Goal: Information Seeking & Learning: Learn about a topic

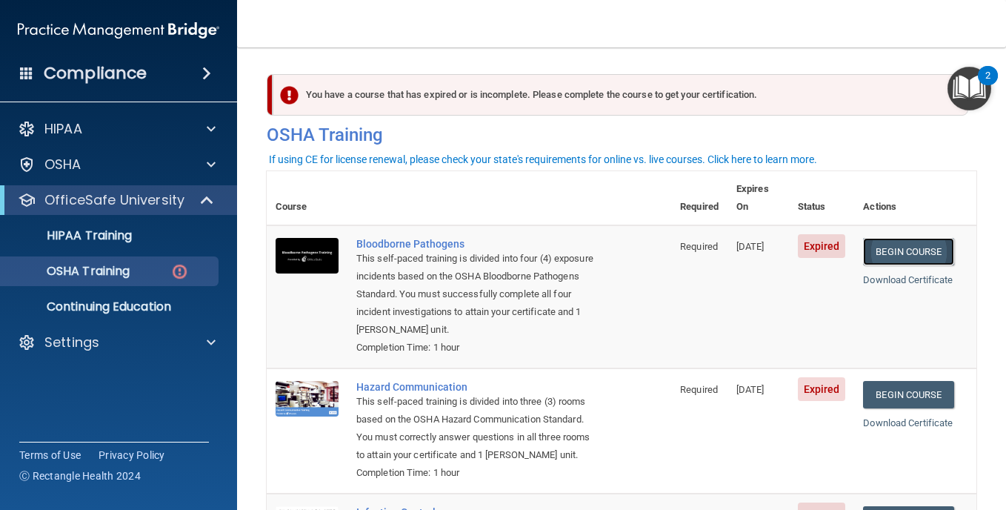
click at [919, 238] on link "Begin Course" at bounding box center [908, 251] width 90 height 27
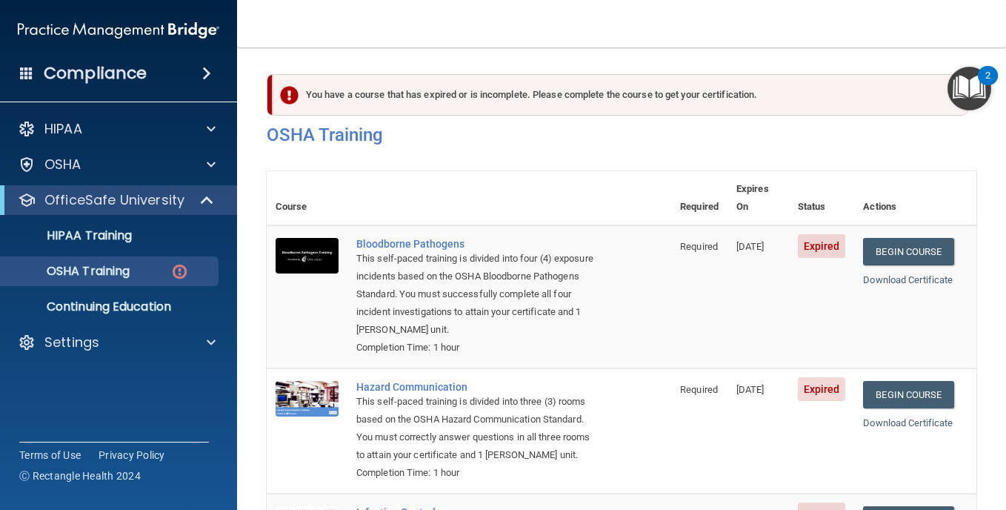
scroll to position [332, 0]
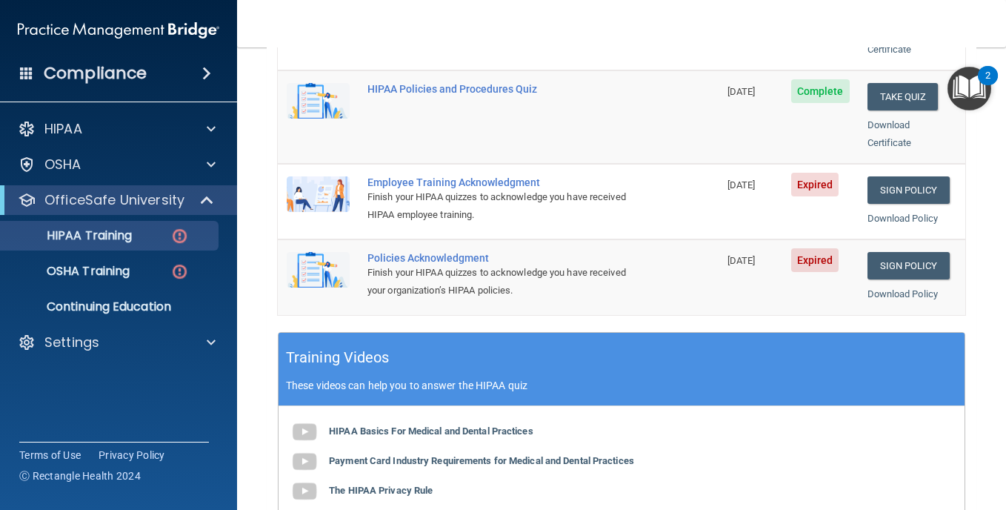
scroll to position [445, 0]
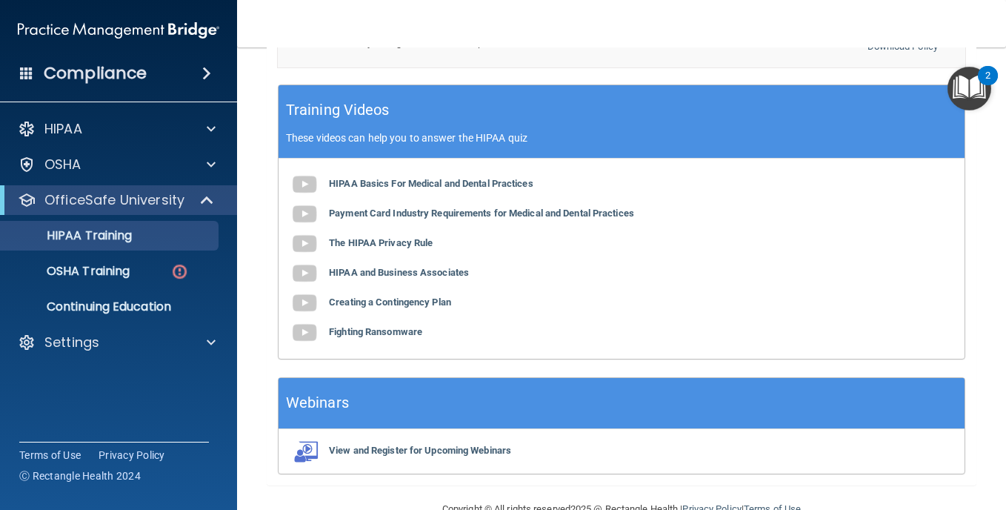
scroll to position [659, 0]
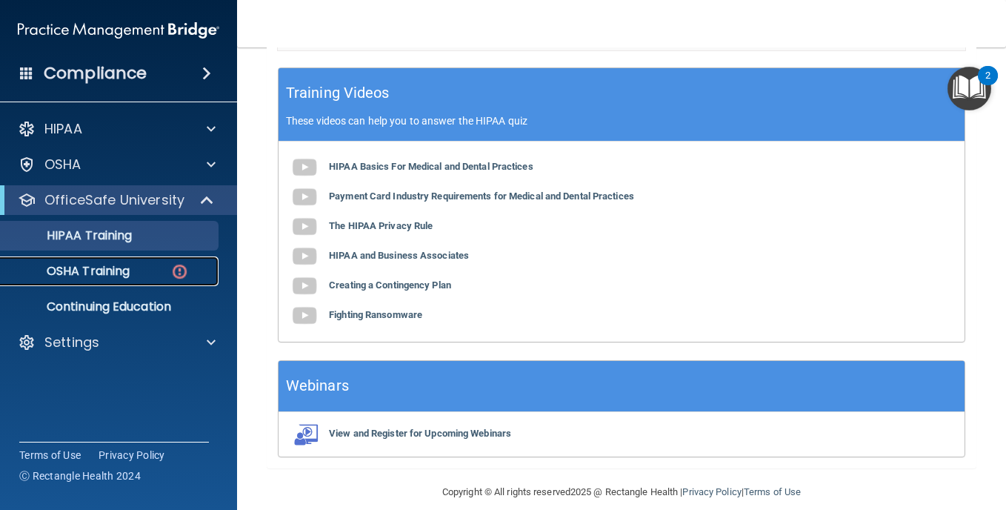
click at [99, 268] on p "OSHA Training" at bounding box center [70, 271] width 120 height 15
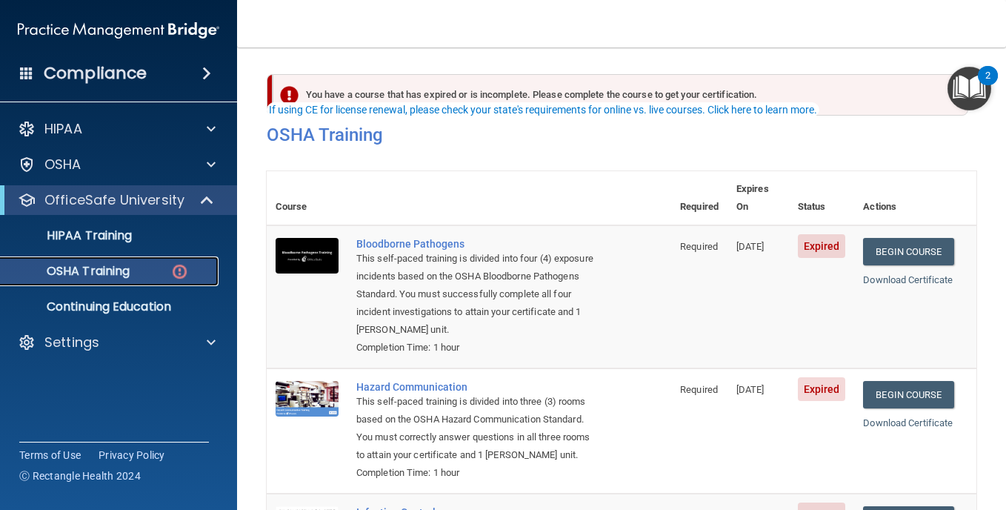
scroll to position [148, 0]
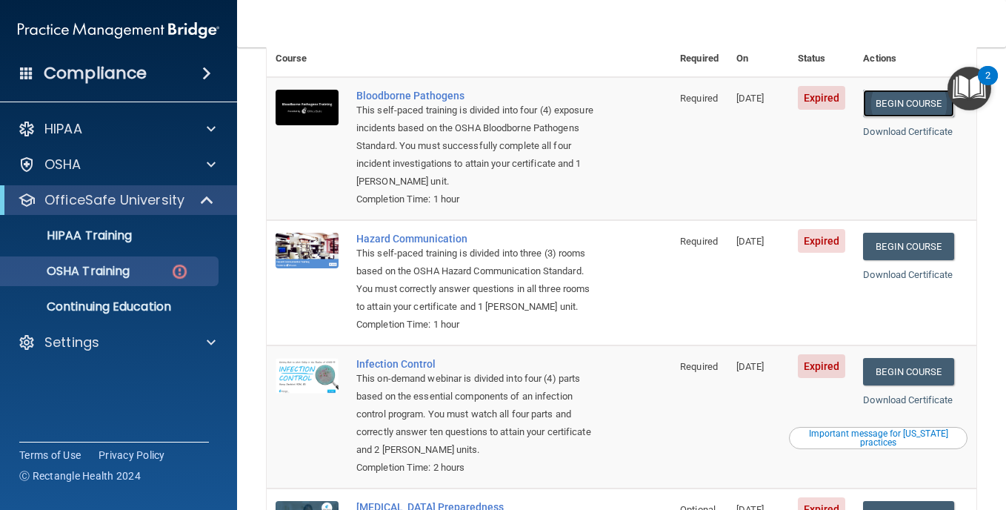
click at [906, 90] on link "Begin Course" at bounding box center [908, 103] width 90 height 27
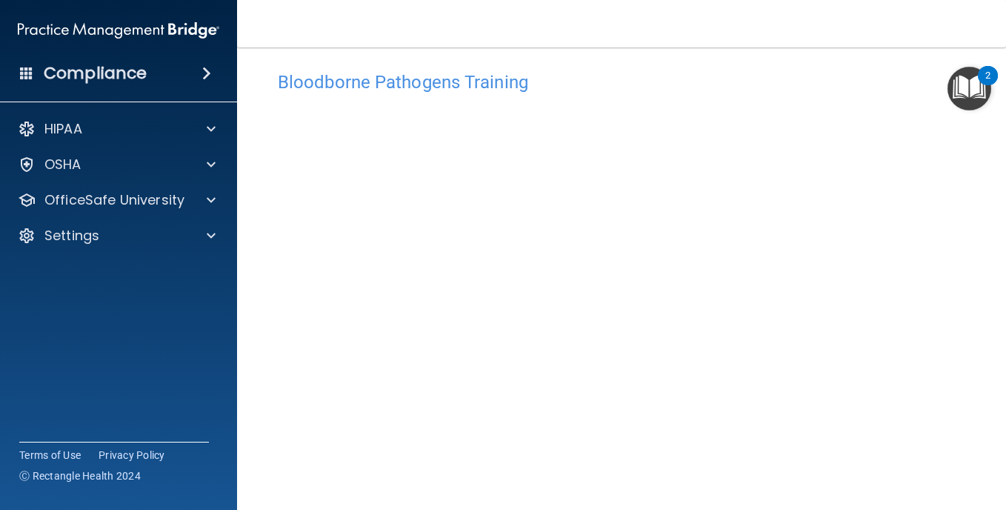
scroll to position [63, 0]
click at [976, 76] on img "Open Resource Center, 2 new notifications" at bounding box center [970, 89] width 44 height 44
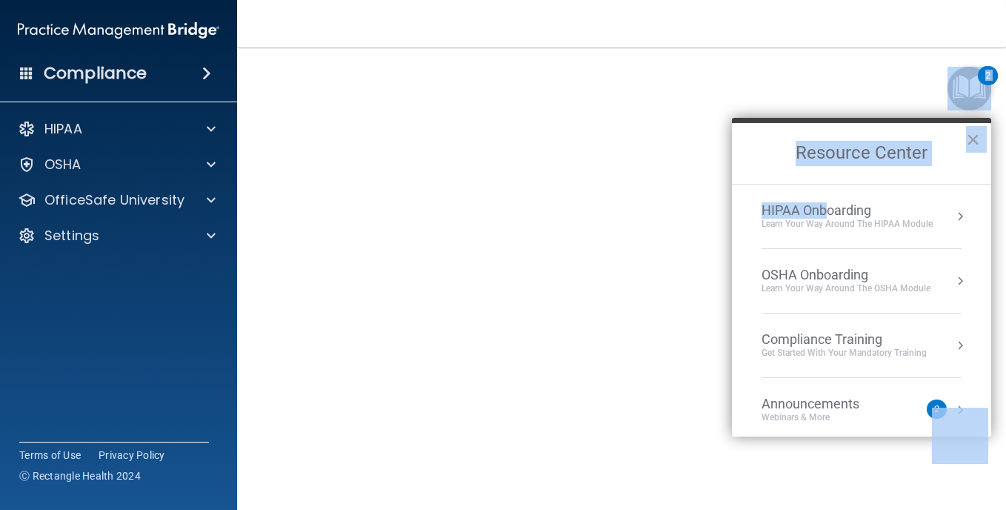
click at [948, 136] on h2 "Resource Center" at bounding box center [861, 153] width 259 height 61
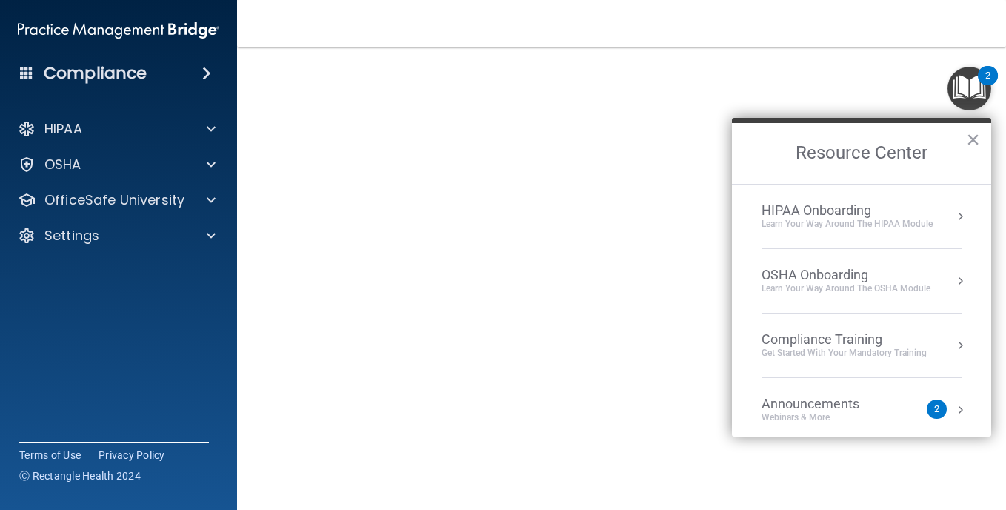
click at [683, 35] on nav "Toggle navigation [PERSON_NAME] [PERSON_NAME][EMAIL_ADDRESS][PERSON_NAME][DOMAI…" at bounding box center [621, 23] width 769 height 47
click at [928, 405] on div "2" at bounding box center [937, 408] width 20 height 19
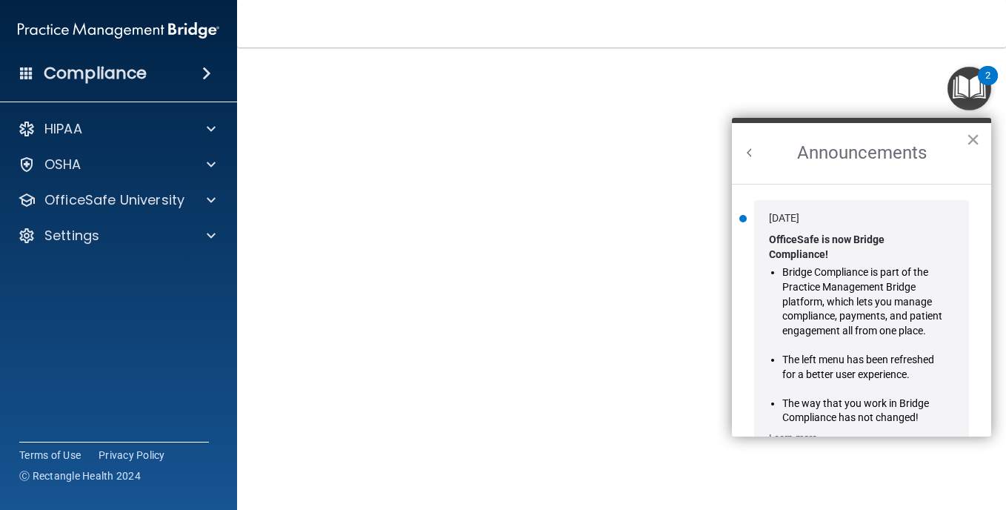
scroll to position [0, 0]
click at [974, 138] on button "×" at bounding box center [973, 139] width 14 height 24
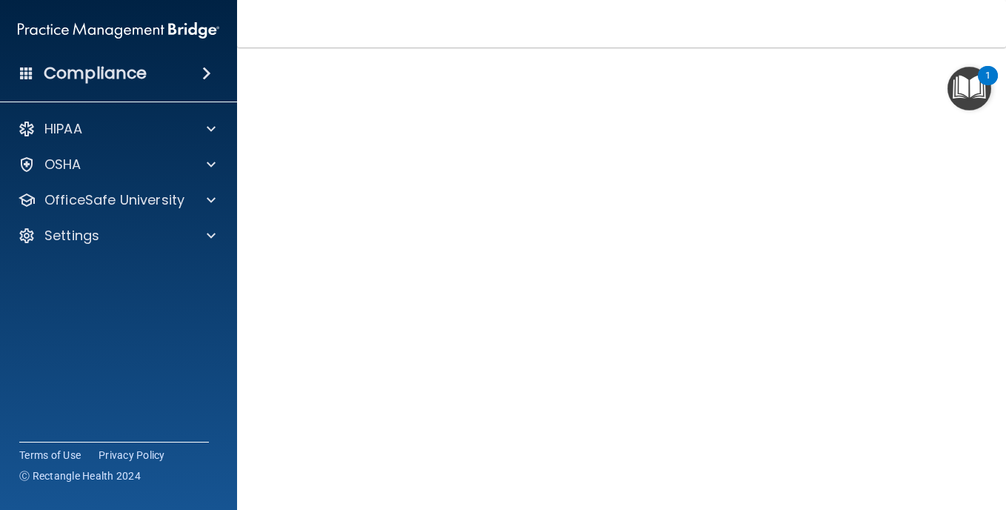
click at [965, 81] on img "Open Resource Center, 1 new notification" at bounding box center [970, 89] width 44 height 44
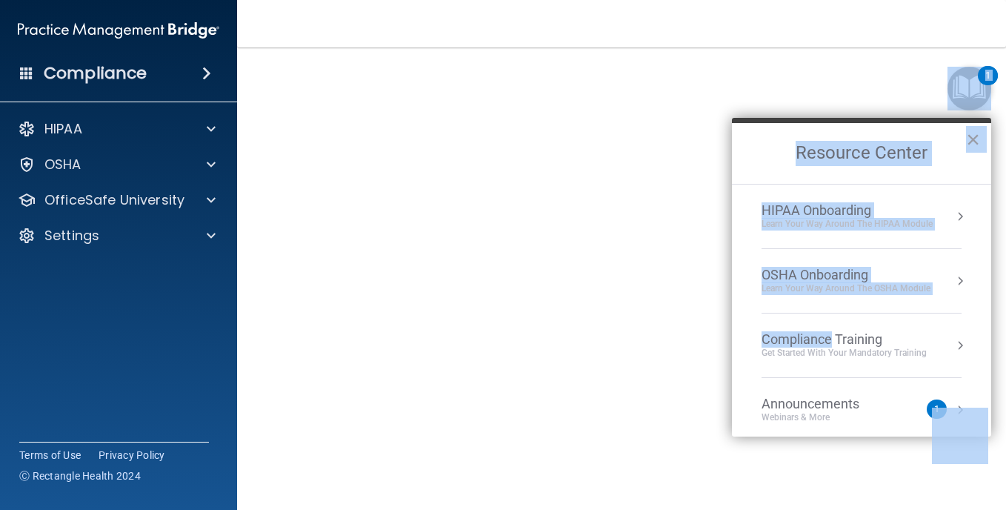
drag, startPoint x: 830, startPoint y: 334, endPoint x: 755, endPoint y: 336, distance: 74.9
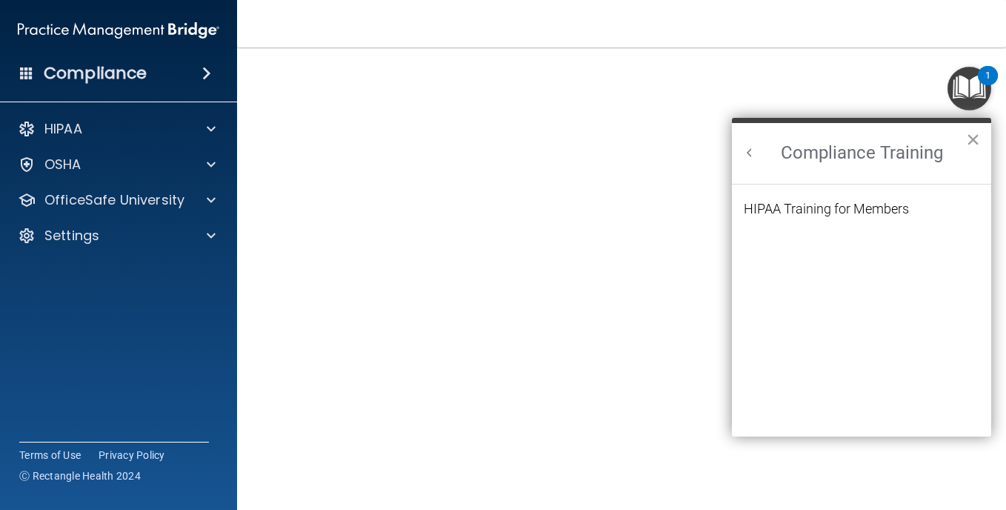
click at [973, 136] on button "×" at bounding box center [973, 139] width 14 height 24
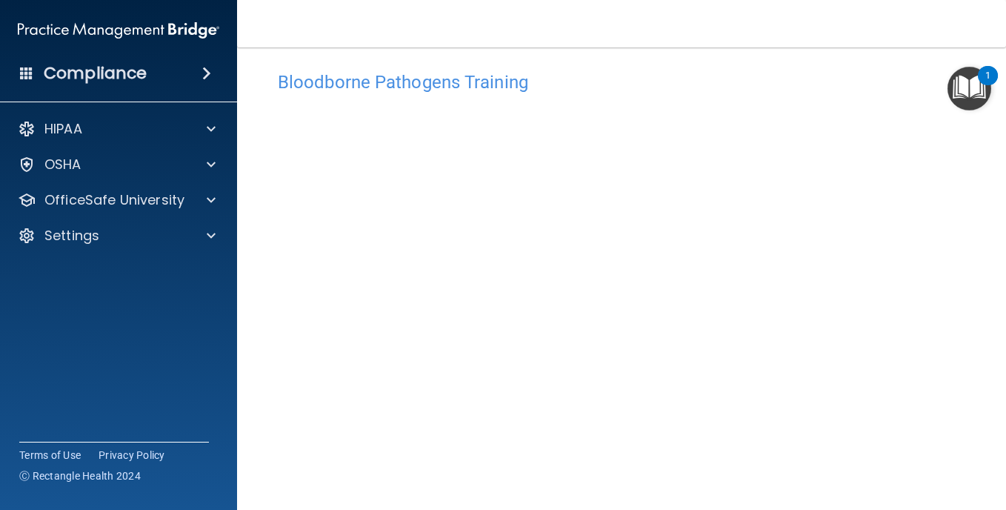
scroll to position [63, 0]
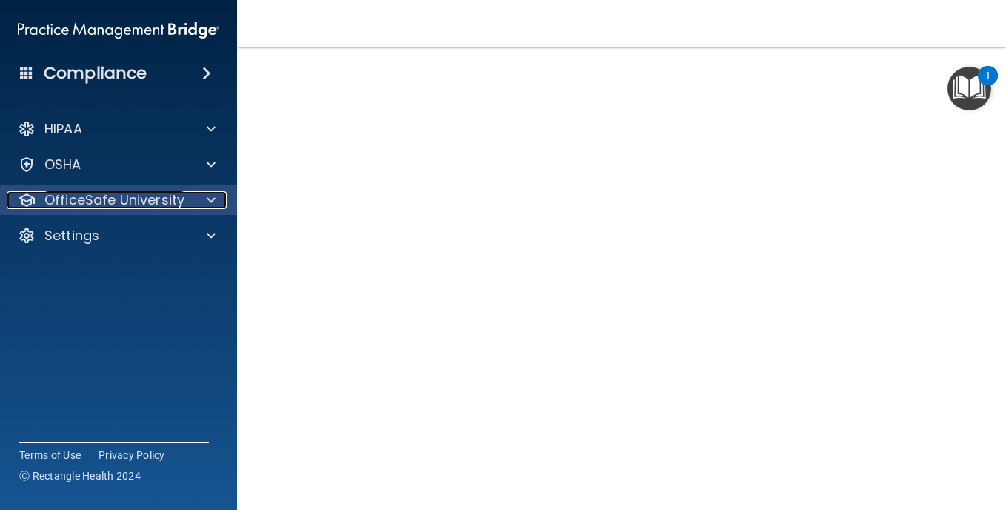
click at [93, 193] on p "OfficeSafe University" at bounding box center [114, 200] width 140 height 18
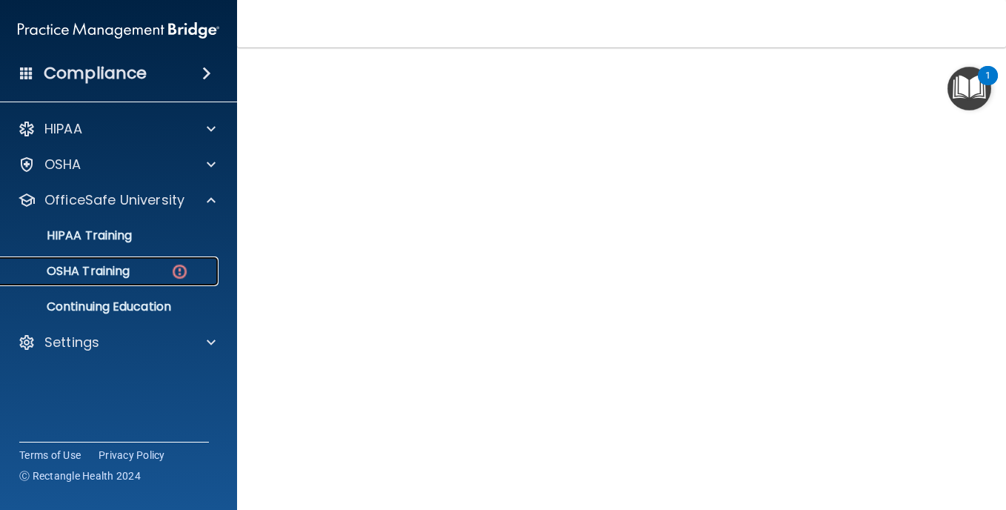
click at [103, 265] on p "OSHA Training" at bounding box center [70, 271] width 120 height 15
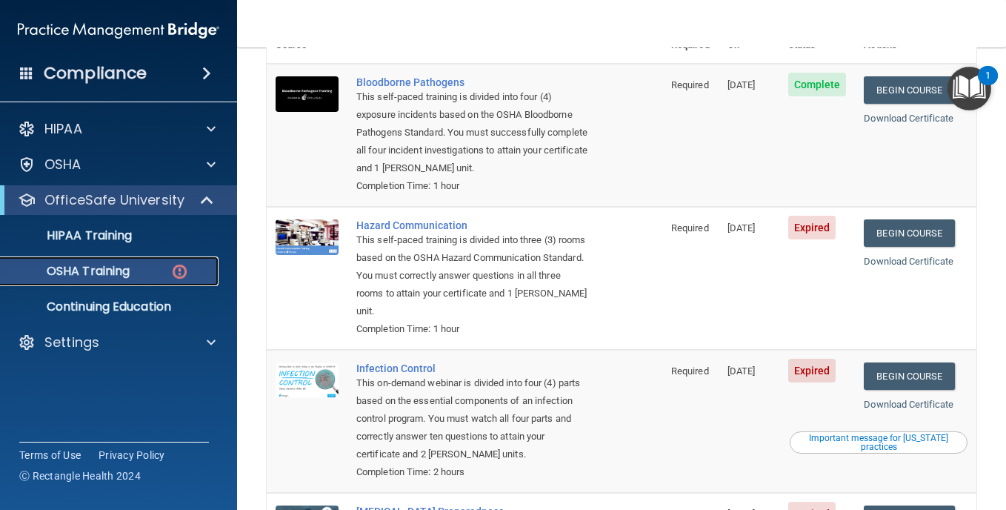
scroll to position [211, 0]
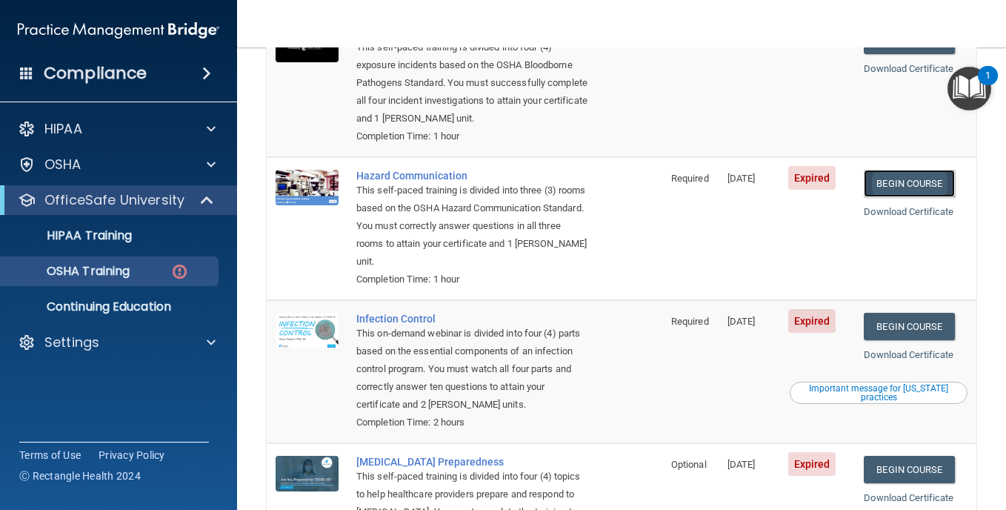
click at [908, 179] on link "Begin Course" at bounding box center [909, 183] width 90 height 27
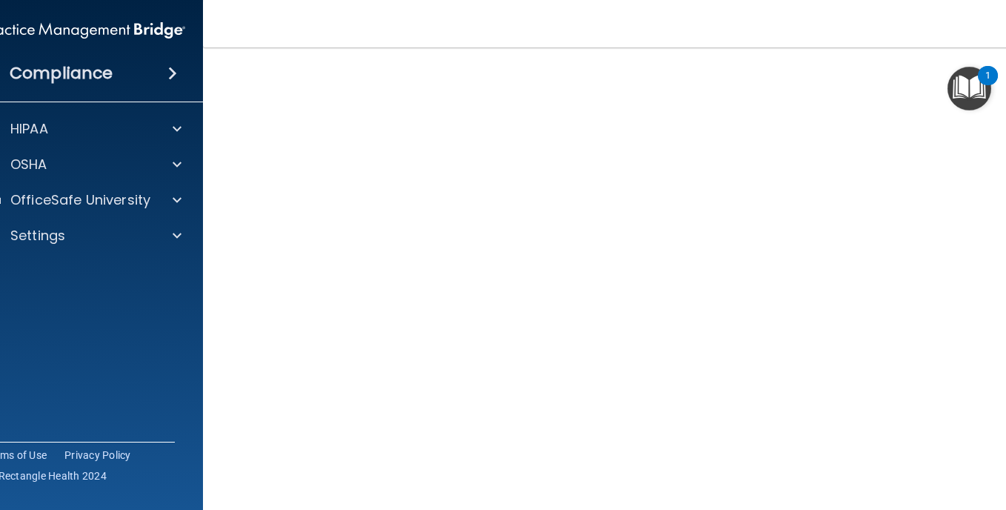
scroll to position [47, 0]
click at [962, 110] on img "Open Resource Center, 1 new notification" at bounding box center [970, 89] width 44 height 44
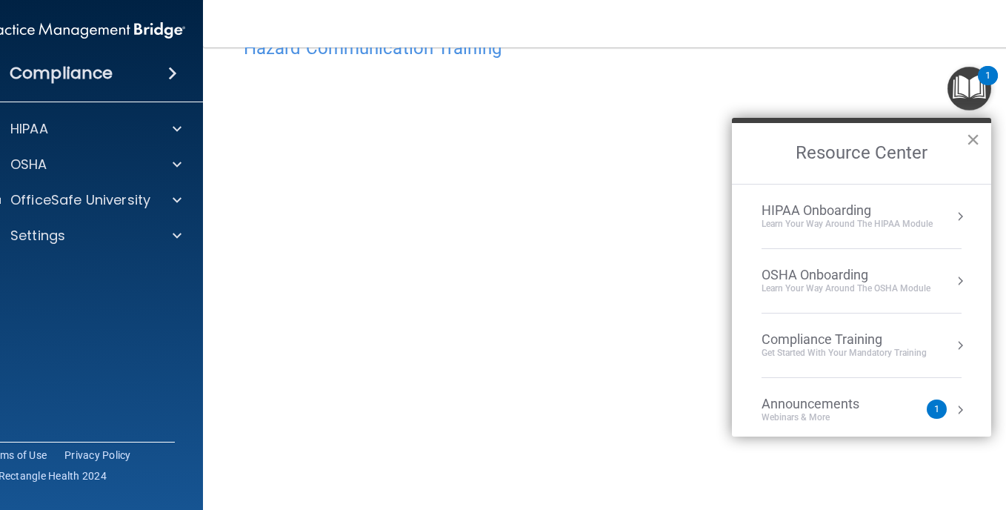
click at [973, 136] on button "×" at bounding box center [973, 139] width 14 height 24
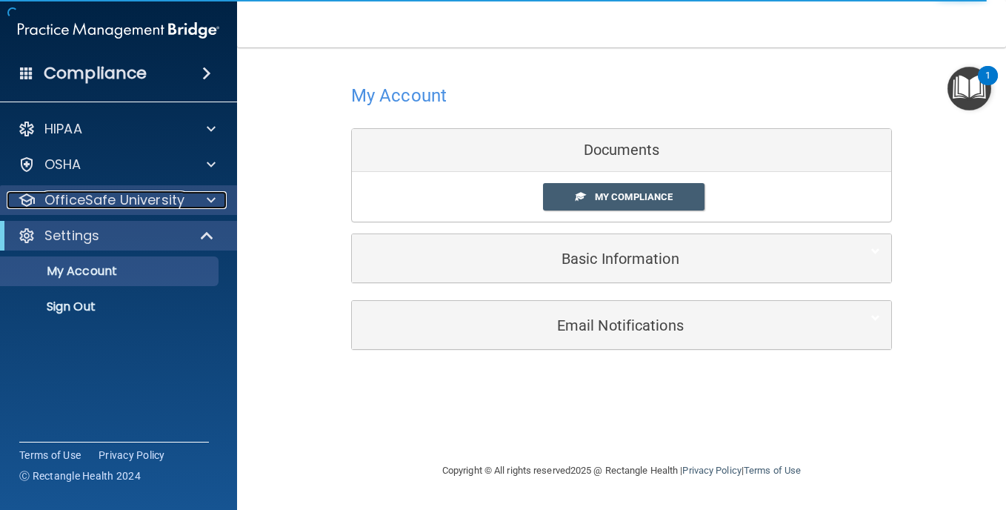
click at [102, 195] on p "OfficeSafe University" at bounding box center [114, 200] width 140 height 18
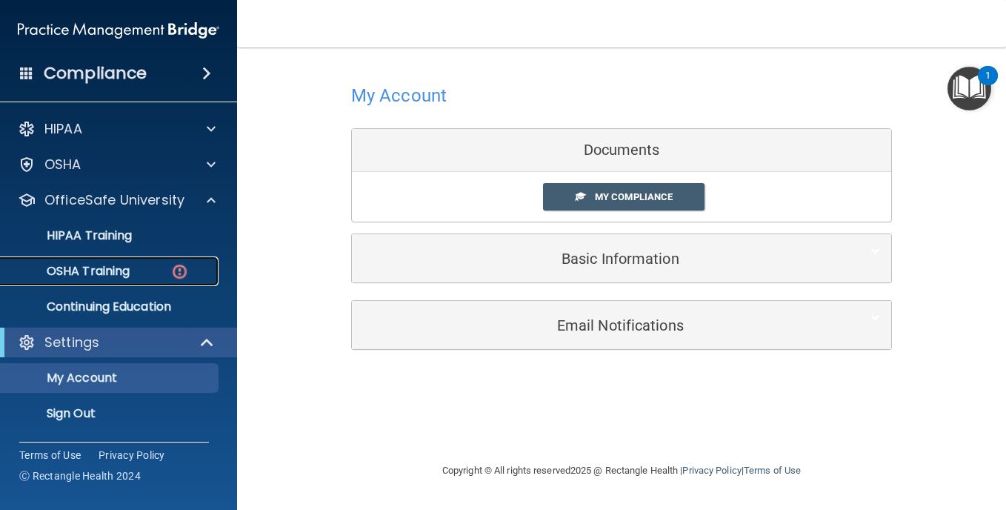
click at [91, 267] on p "OSHA Training" at bounding box center [70, 271] width 120 height 15
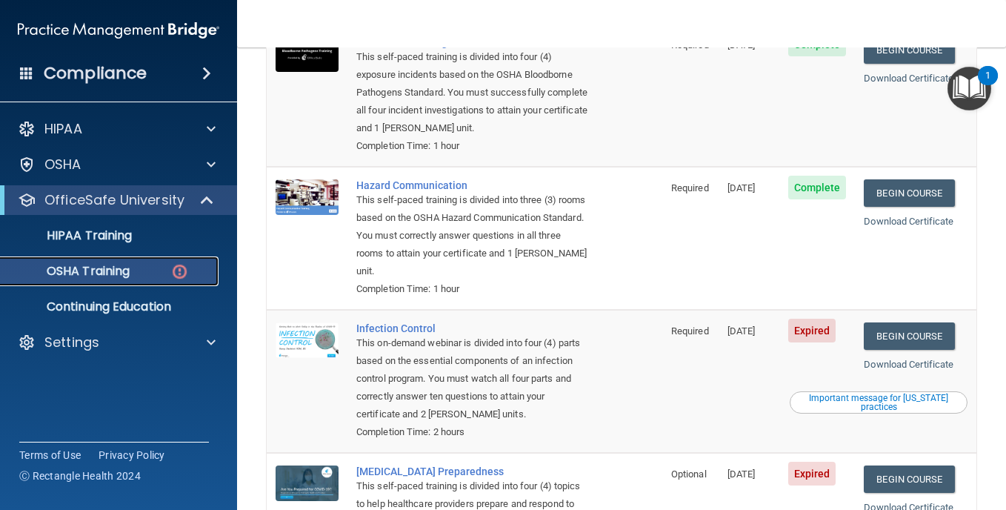
scroll to position [350, 0]
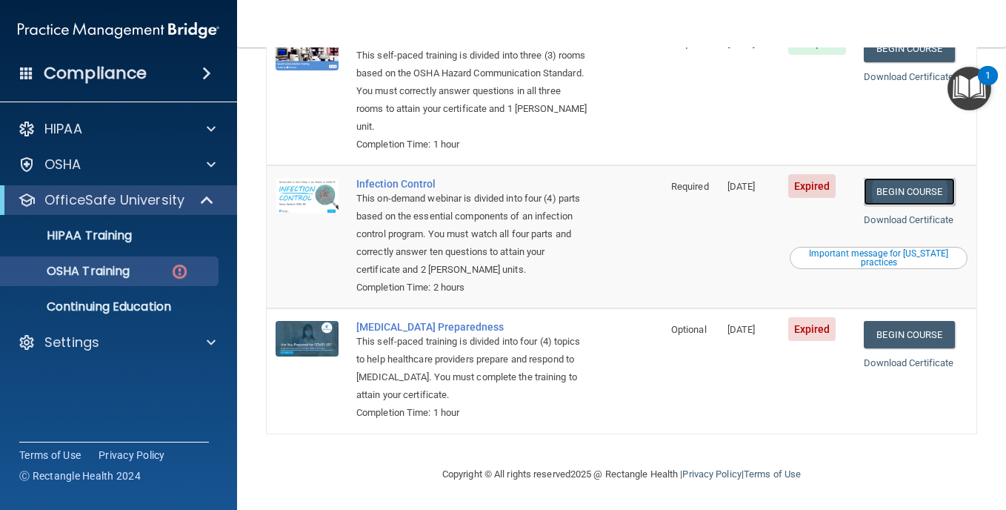
click at [912, 185] on link "Begin Course" at bounding box center [909, 191] width 90 height 27
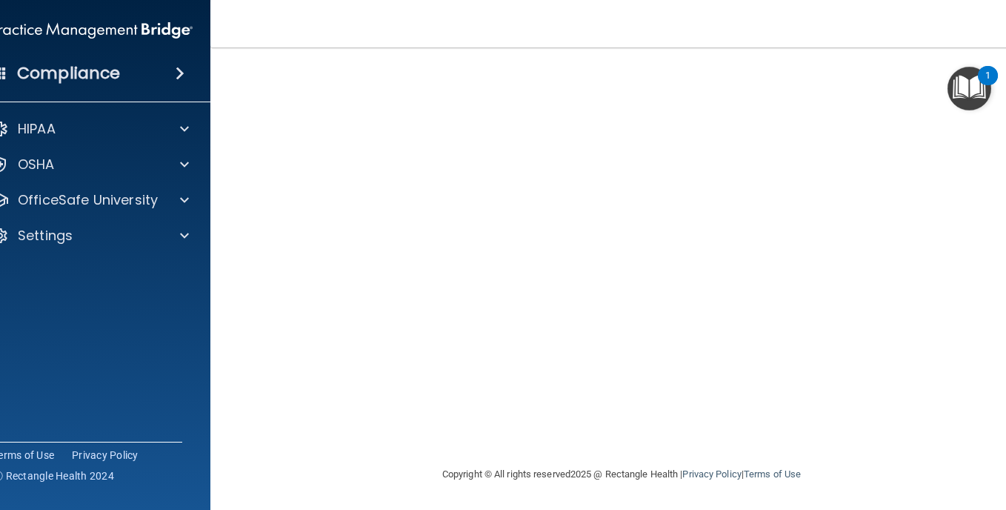
scroll to position [75, 0]
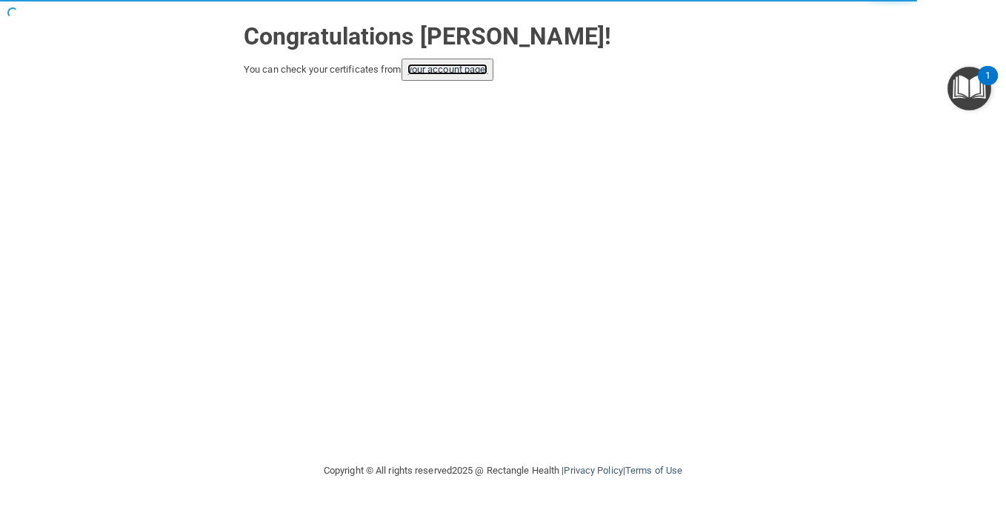
click at [442, 67] on link "your account page!" at bounding box center [447, 69] width 81 height 11
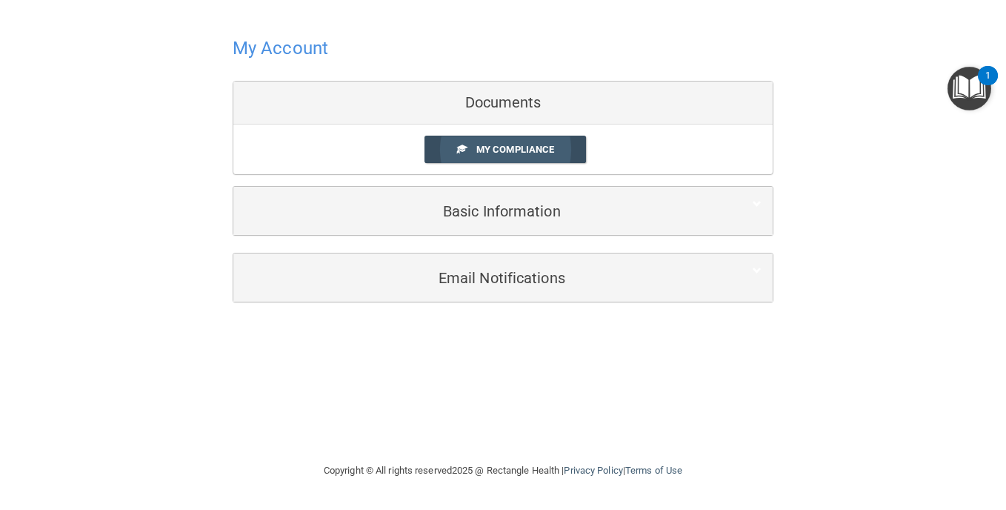
click at [494, 148] on span "My Compliance" at bounding box center [515, 149] width 78 height 11
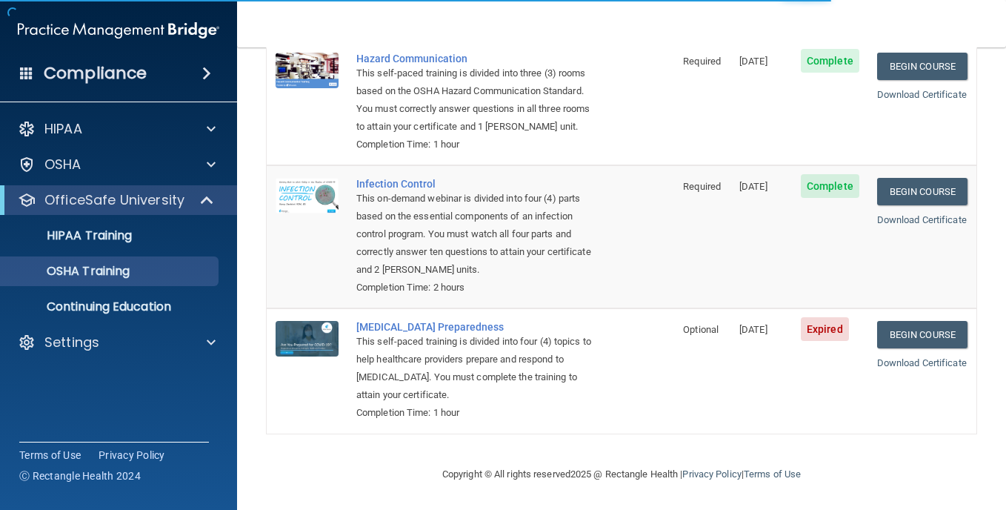
scroll to position [308, 0]
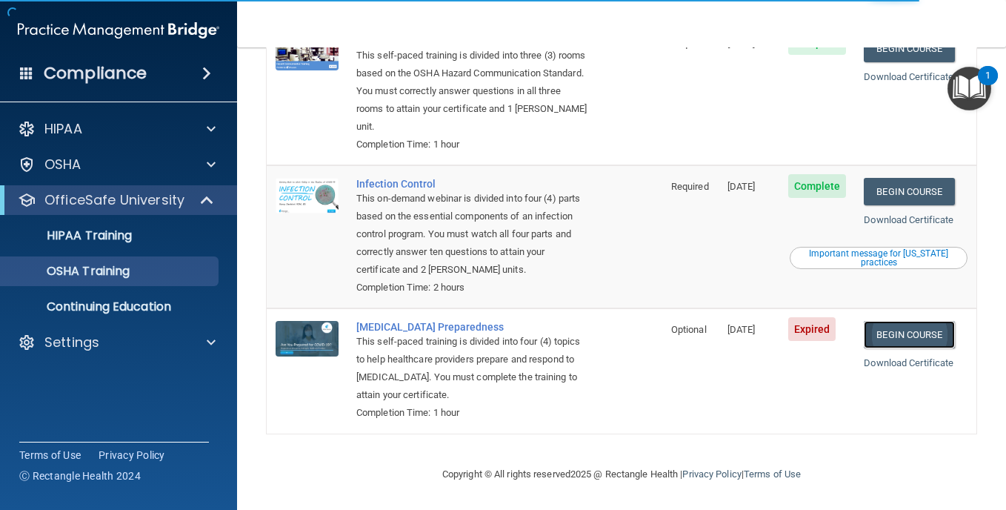
click at [912, 327] on link "Begin Course" at bounding box center [909, 334] width 90 height 27
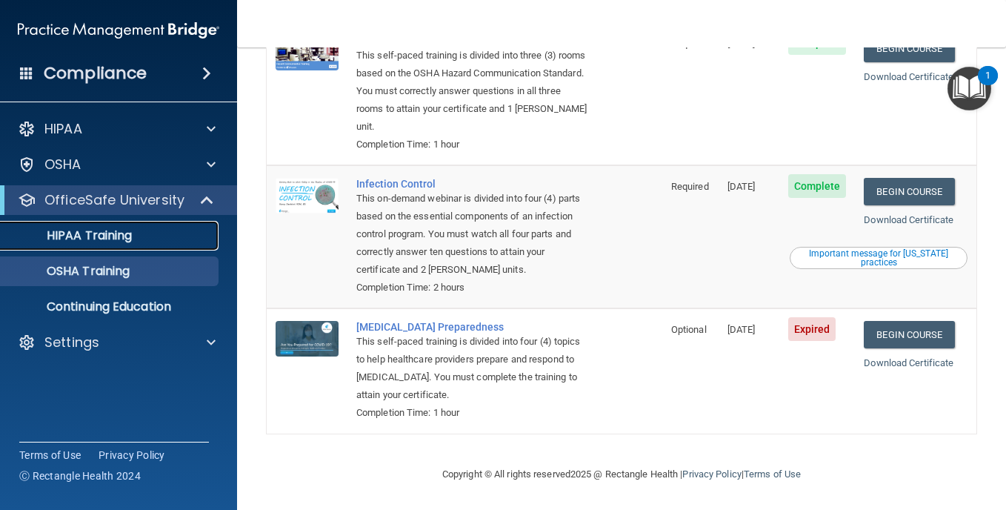
click at [81, 231] on p "HIPAA Training" at bounding box center [71, 235] width 122 height 15
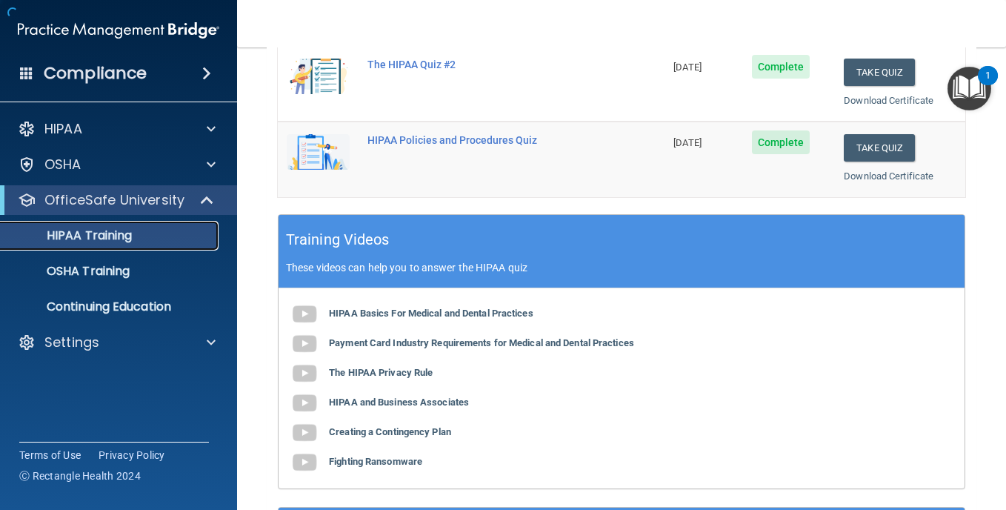
scroll to position [659, 0]
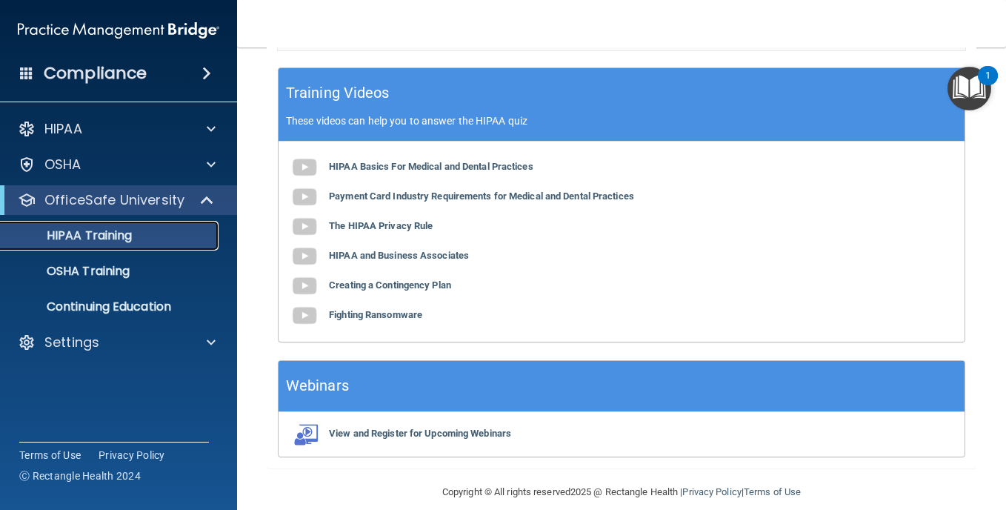
click at [94, 231] on p "HIPAA Training" at bounding box center [71, 235] width 122 height 15
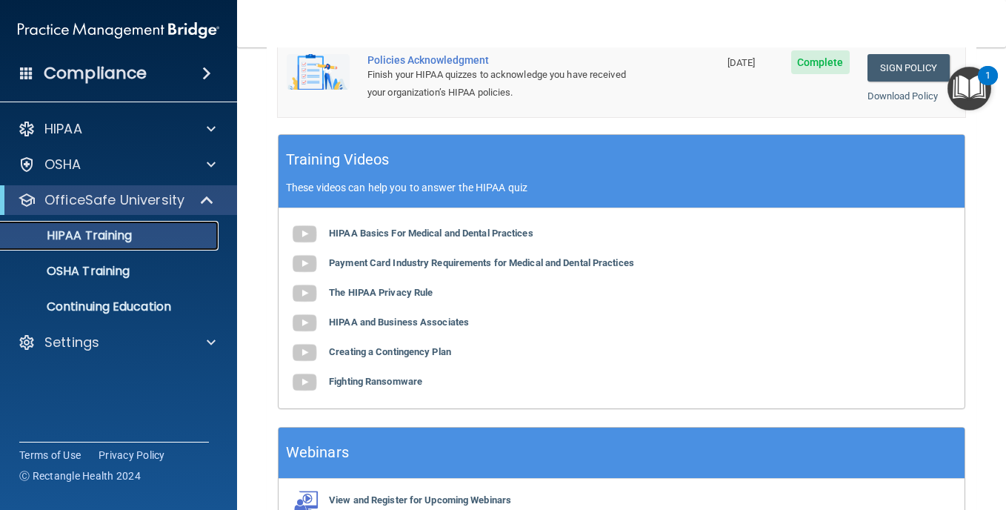
scroll to position [642, 0]
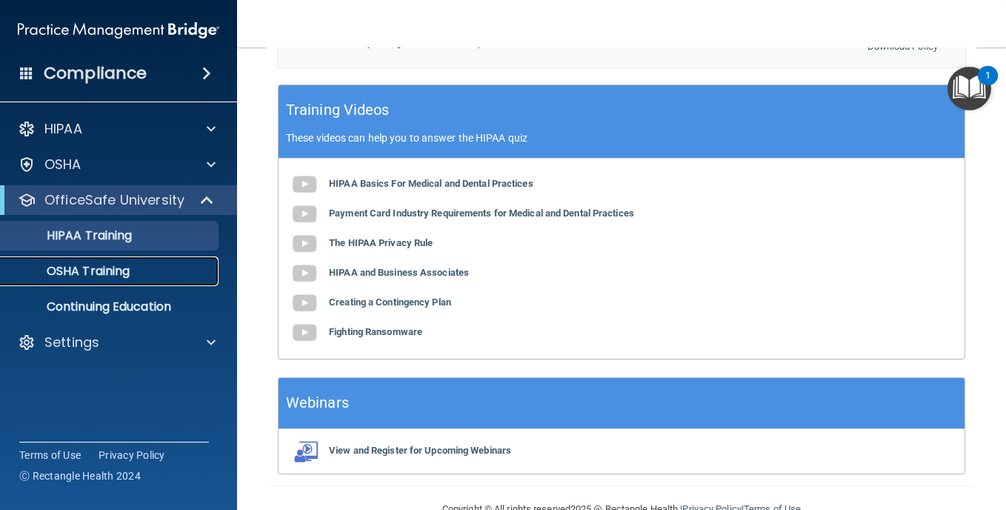
click at [101, 267] on p "OSHA Training" at bounding box center [70, 271] width 120 height 15
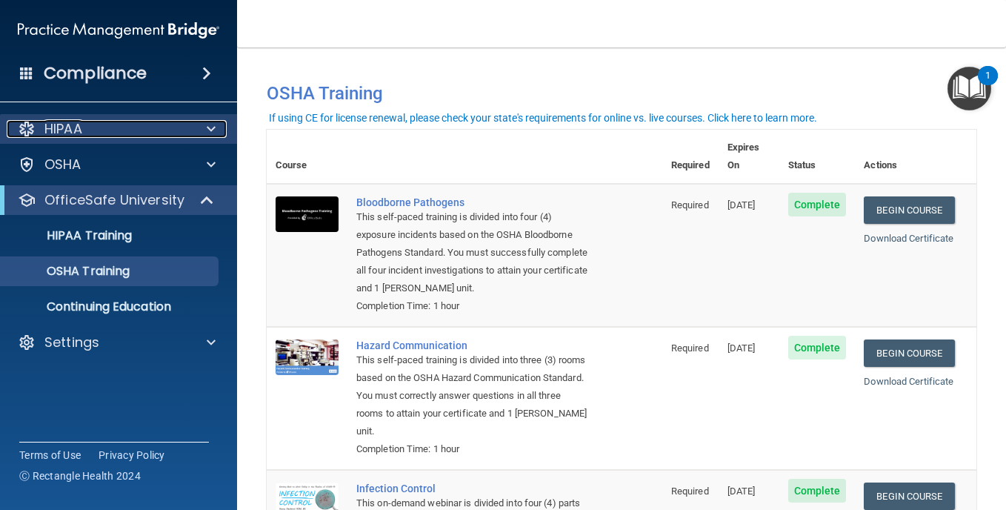
click at [65, 125] on p "HIPAA" at bounding box center [63, 129] width 38 height 18
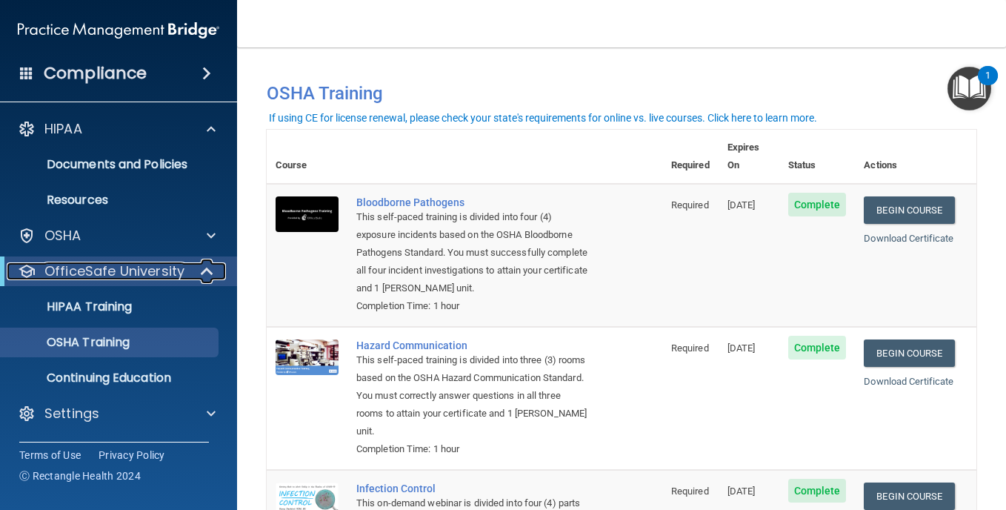
click at [107, 270] on p "OfficeSafe University" at bounding box center [114, 271] width 140 height 18
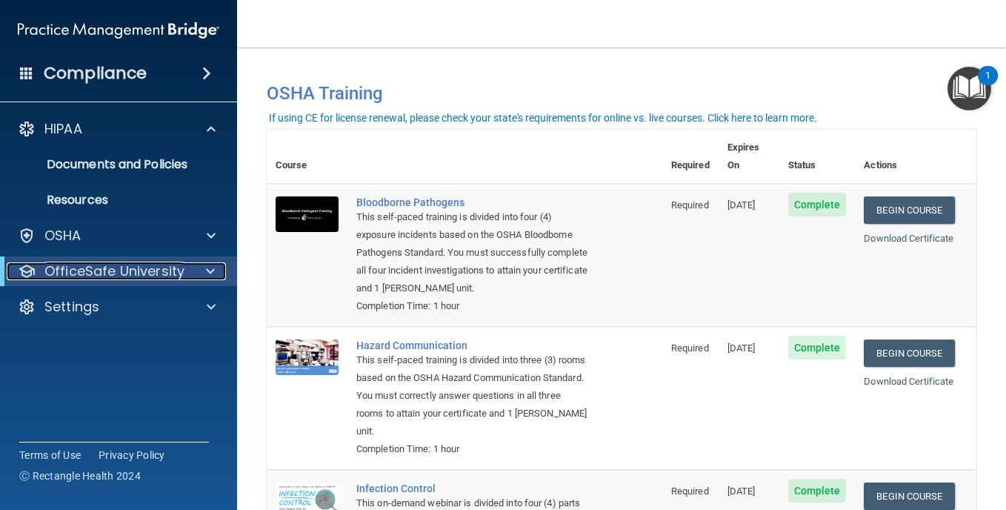
click at [115, 265] on p "OfficeSafe University" at bounding box center [114, 271] width 140 height 18
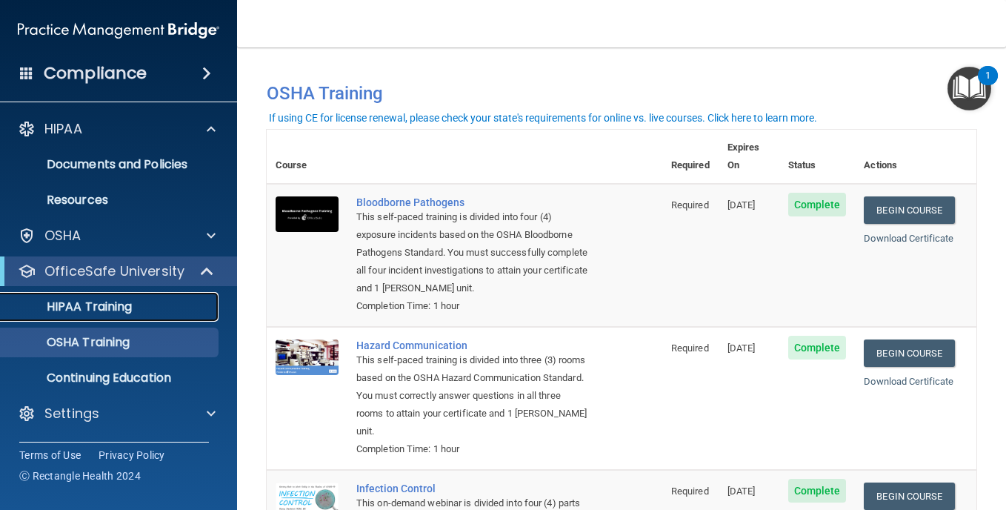
click at [99, 304] on p "HIPAA Training" at bounding box center [71, 306] width 122 height 15
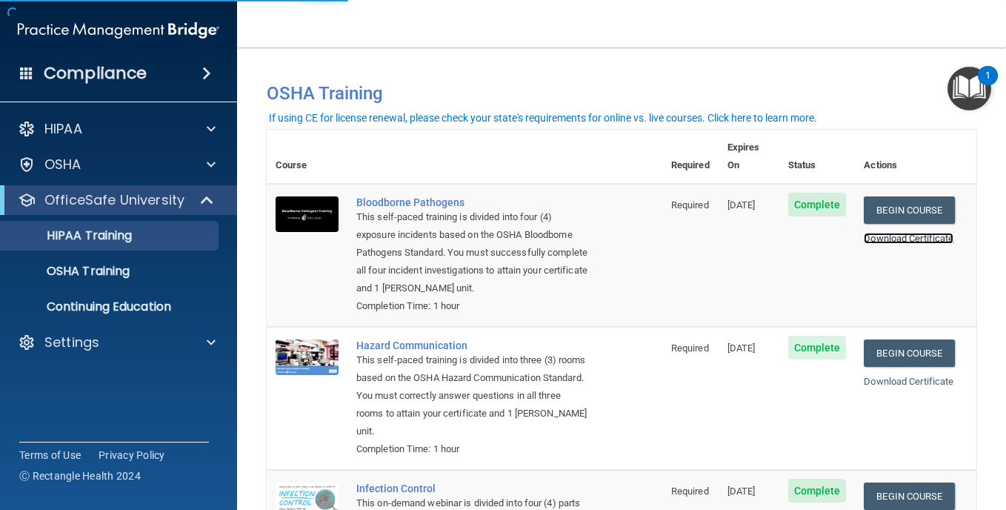
click at [883, 233] on link "Download Certificate" at bounding box center [909, 238] width 90 height 11
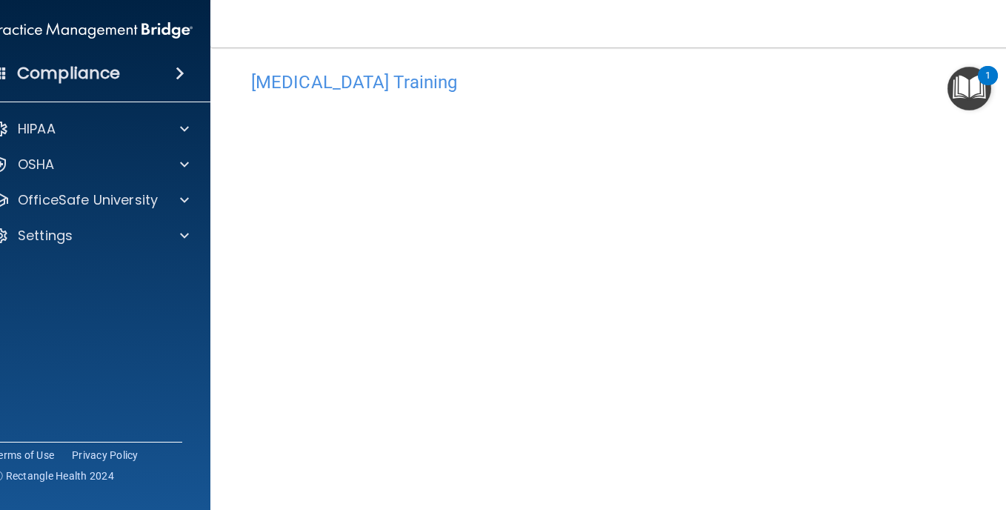
scroll to position [63, 0]
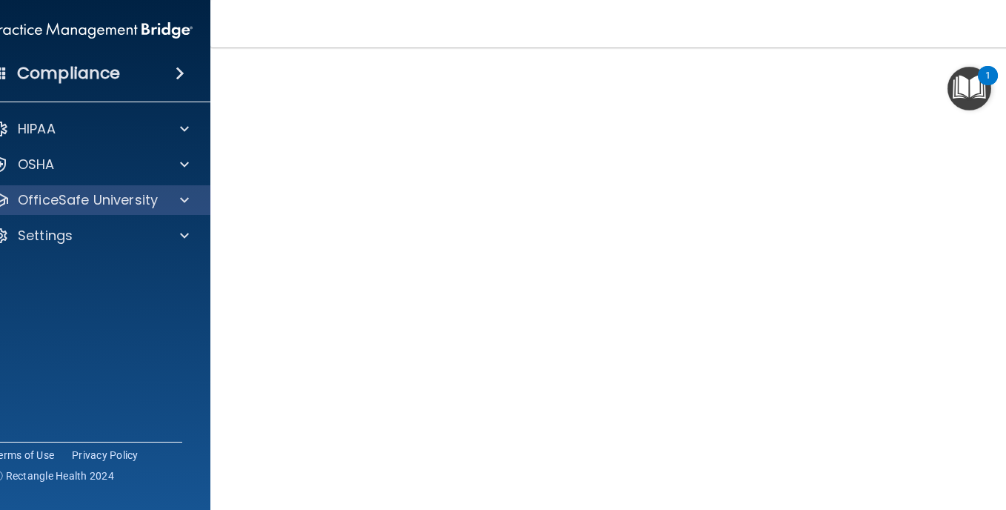
click at [46, 190] on div "OfficeSafe University" at bounding box center [92, 200] width 238 height 30
click at [84, 196] on p "OfficeSafe University" at bounding box center [88, 200] width 140 height 18
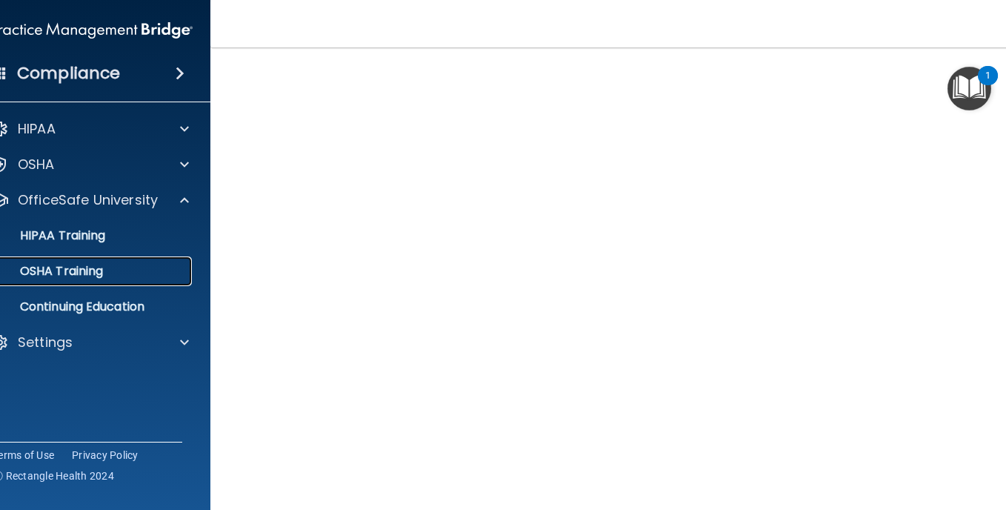
click at [63, 264] on p "OSHA Training" at bounding box center [43, 271] width 120 height 15
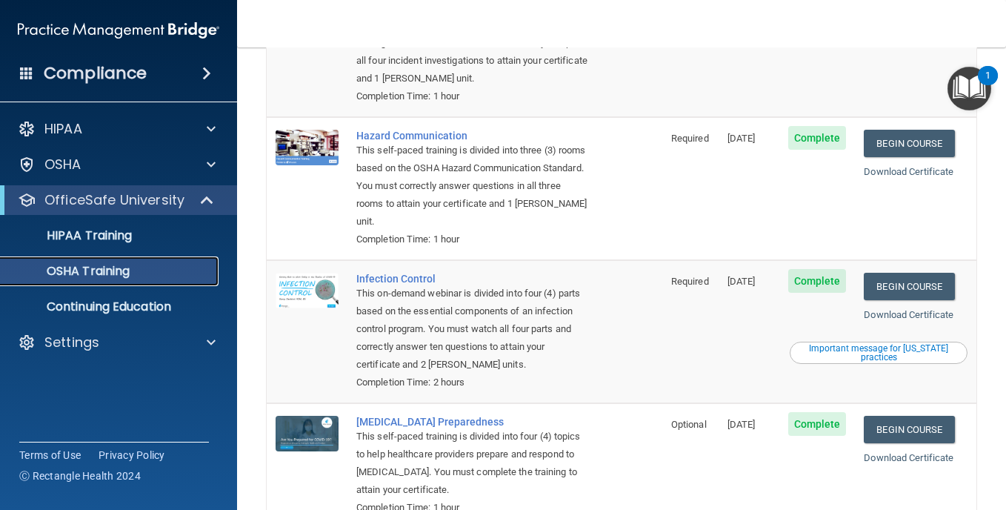
scroll to position [61, 0]
